Goal: Communication & Community: Participate in discussion

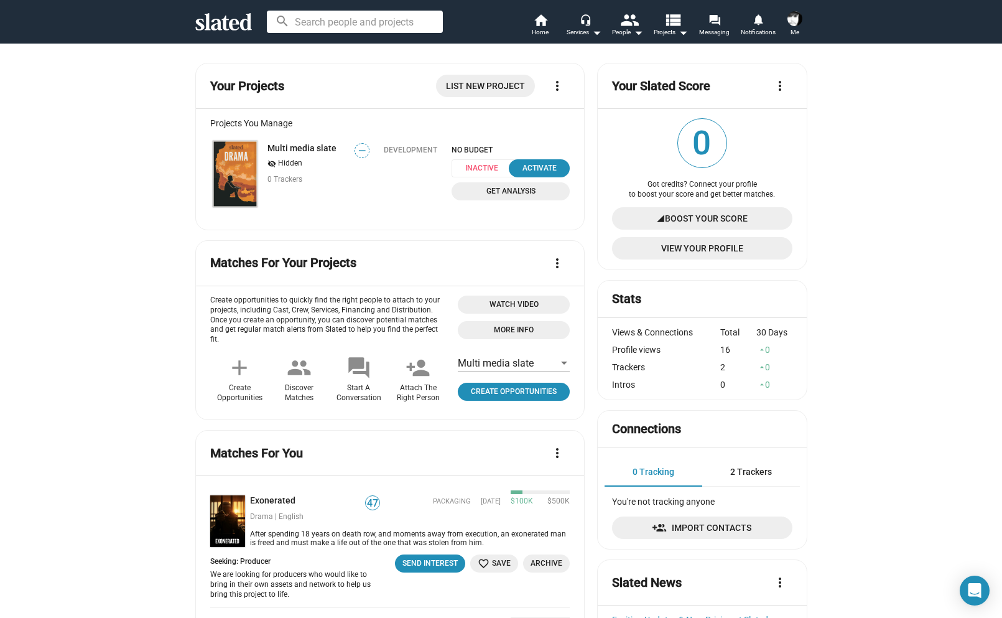
click at [733, 214] on span "Boost Your Score" at bounding box center [706, 218] width 83 height 22
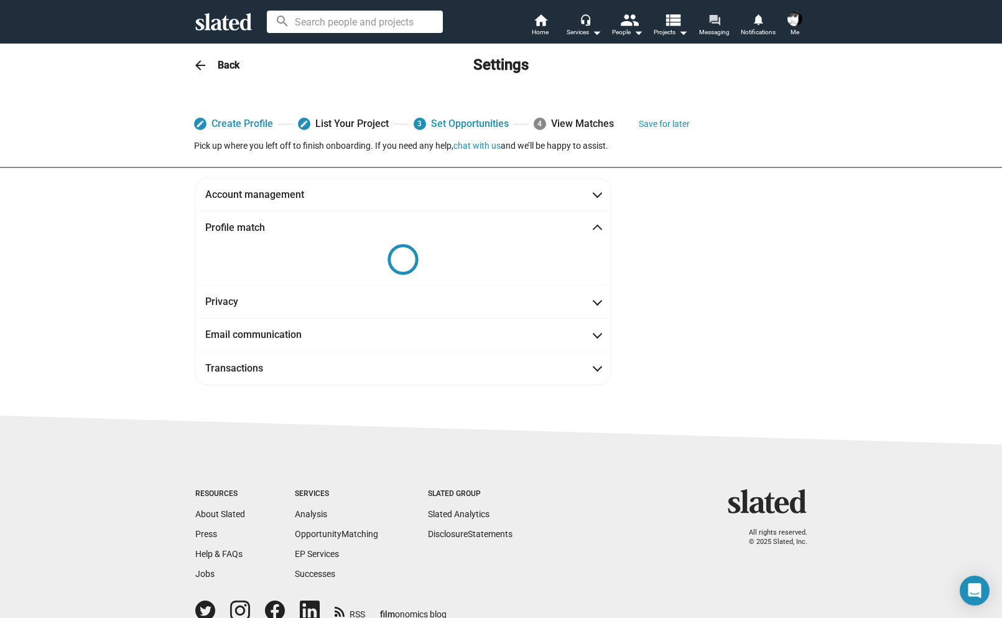
click at [716, 17] on mat-icon "forum" at bounding box center [714, 20] width 12 height 12
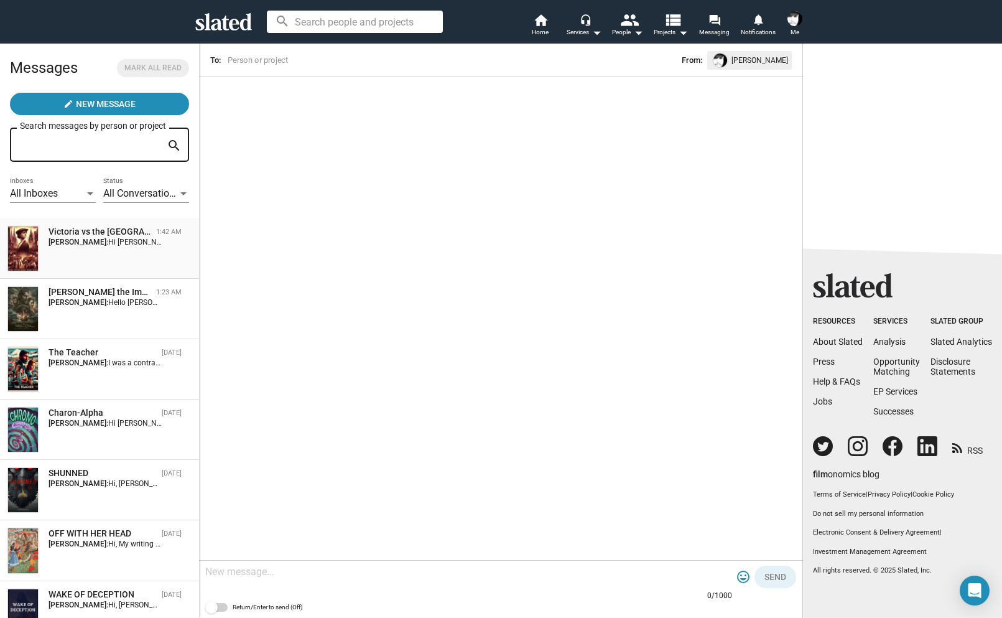
click at [104, 230] on div "Victoria vs the [GEOGRAPHIC_DATA]" at bounding box center [100, 232] width 103 height 12
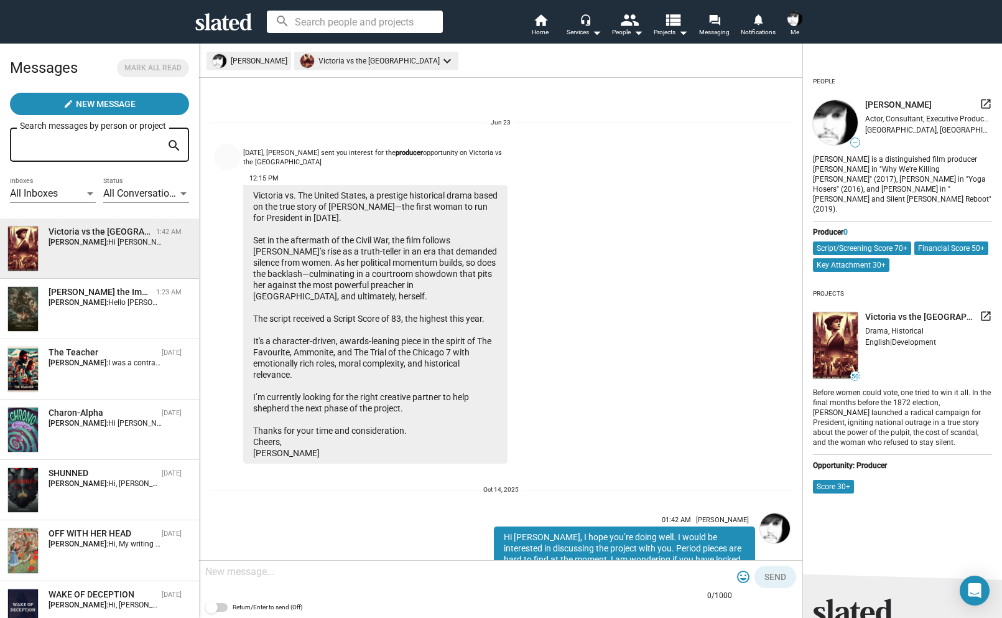
scroll to position [65, 0]
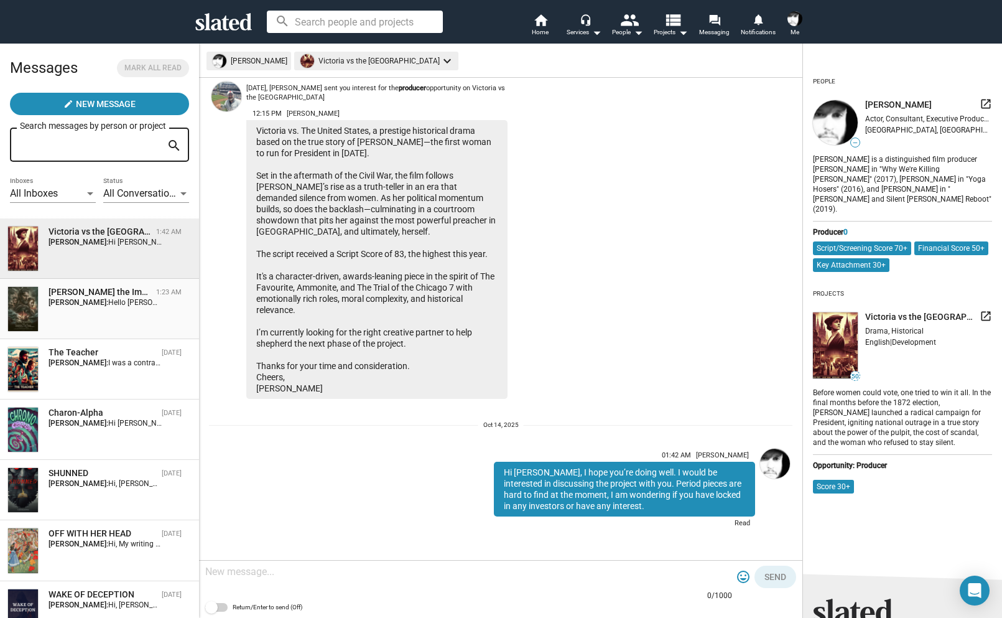
click at [155, 317] on div "[PERSON_NAME] the Immortal 1:23 AM [PERSON_NAME]: Hello [PERSON_NAME], Thanks f…" at bounding box center [99, 308] width 184 height 45
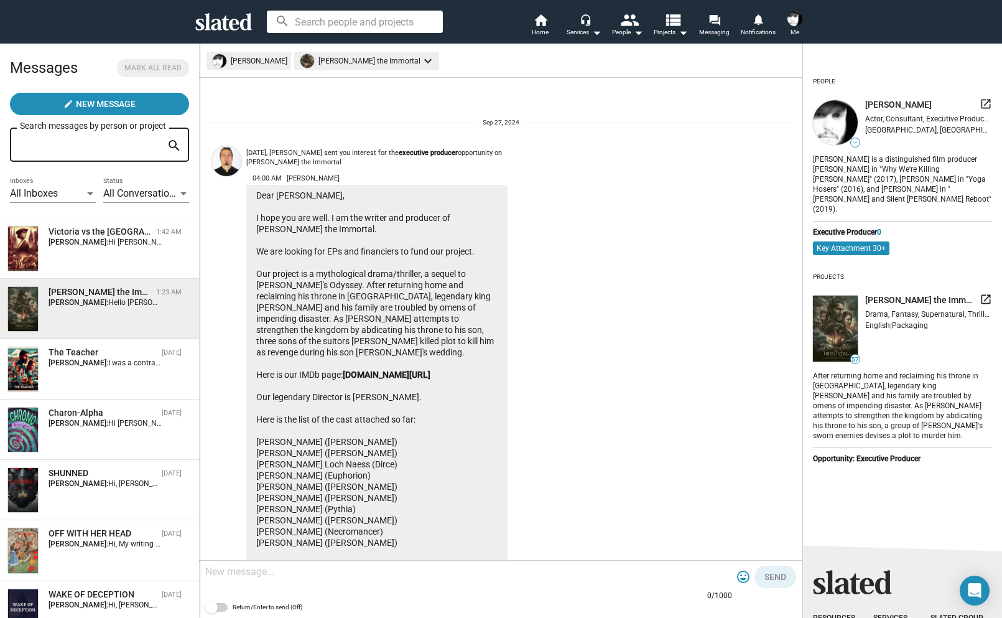
click at [813, 16] on div "search home Home headset_mic Services arrow_drop_down people People arrow_drop_…" at bounding box center [501, 22] width 637 height 32
click at [809, 19] on button "Me" at bounding box center [795, 25] width 30 height 32
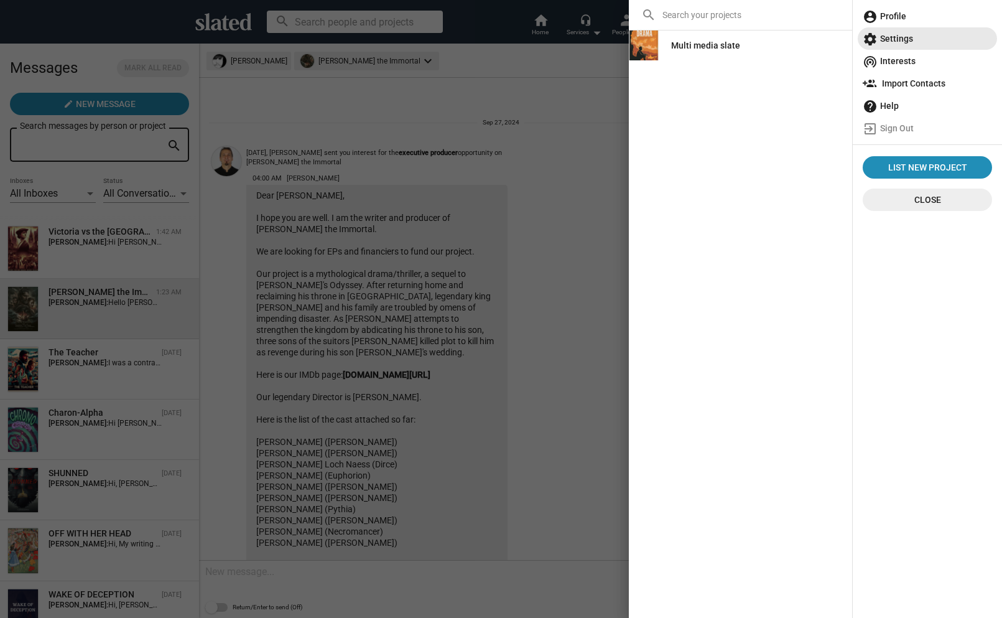
click at [910, 30] on span "settings Settings" at bounding box center [927, 38] width 129 height 22
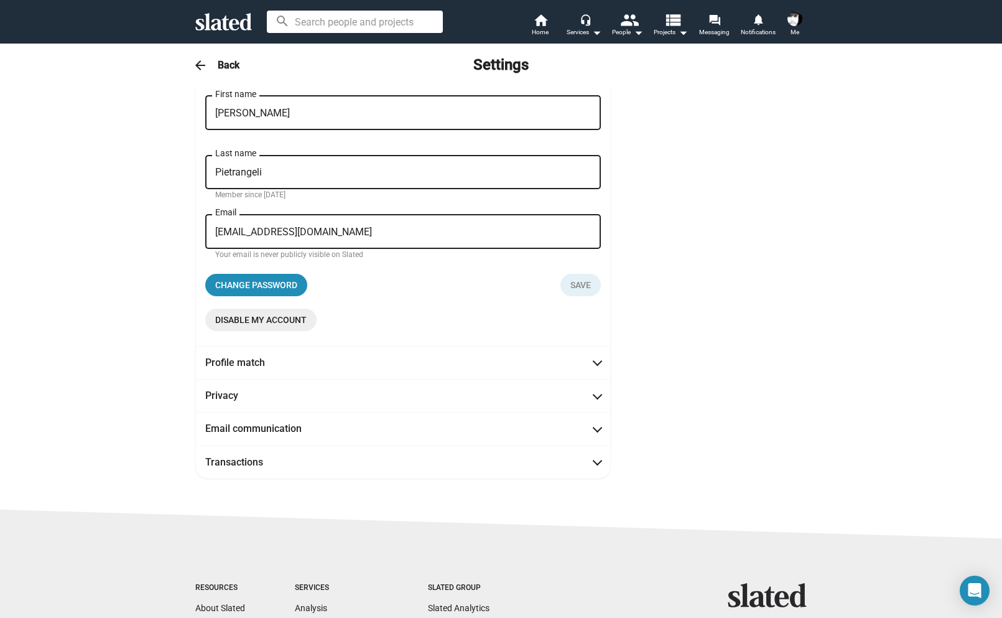
scroll to position [284, 0]
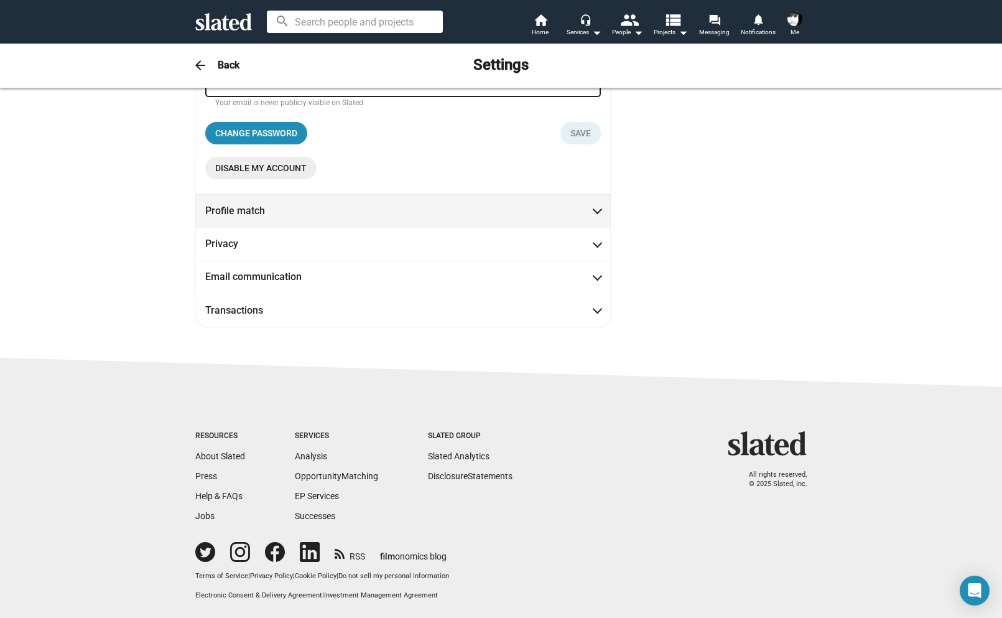
click at [597, 203] on mat-expansion-panel-header "Profile match" at bounding box center [402, 210] width 415 height 33
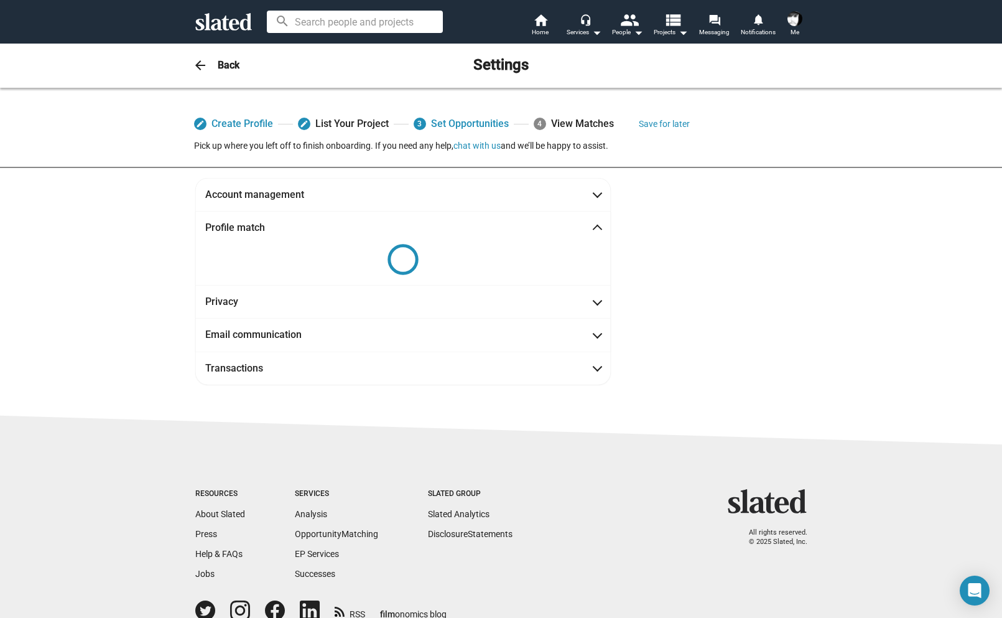
scroll to position [0, 0]
